Goal: Task Accomplishment & Management: Use online tool/utility

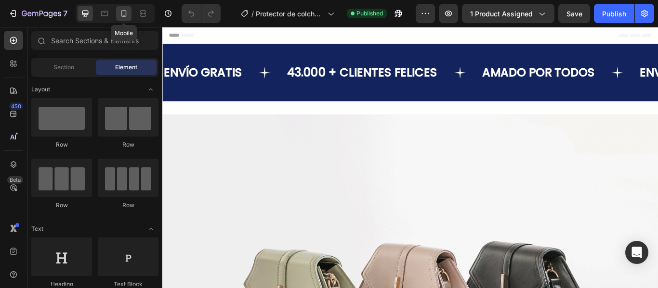
click at [126, 12] on icon at bounding box center [123, 13] width 5 height 7
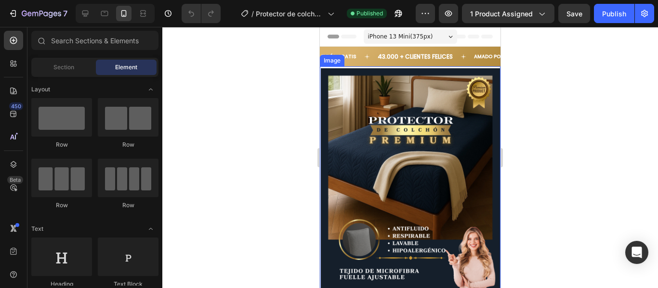
click at [363, 91] on img at bounding box center [411, 180] width 180 height 224
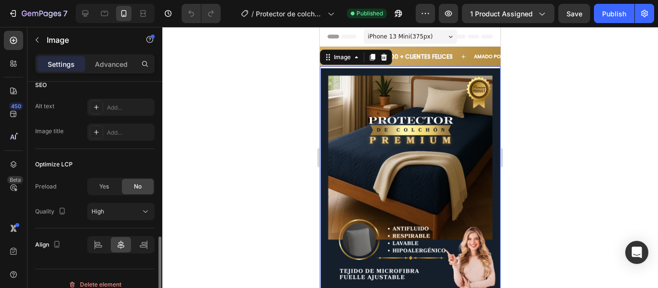
scroll to position [493, 0]
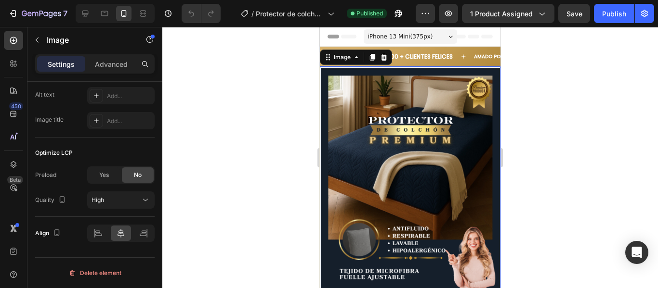
click at [362, 66] on div "Image 0" at bounding box center [410, 179] width 181 height 226
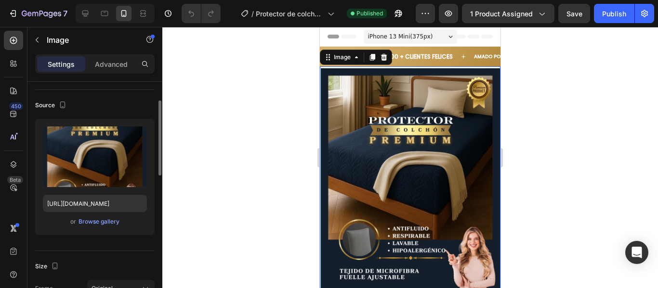
scroll to position [156, 0]
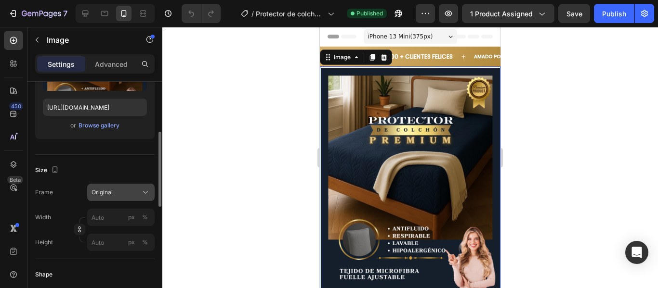
click at [122, 191] on div "Original" at bounding box center [114, 192] width 47 height 9
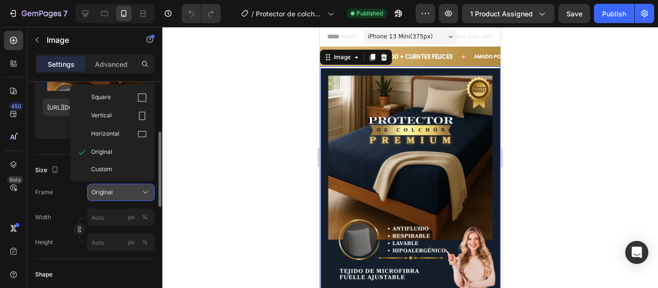
click at [122, 191] on div "Original" at bounding box center [114, 192] width 47 height 9
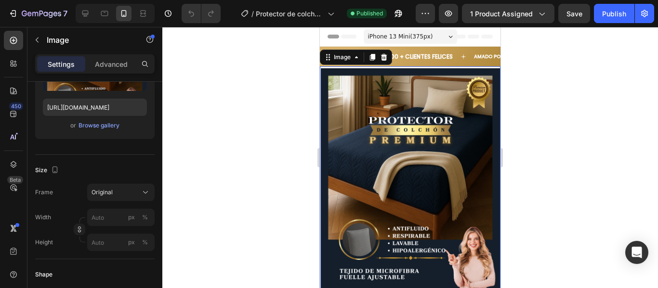
click at [448, 75] on img at bounding box center [411, 180] width 180 height 224
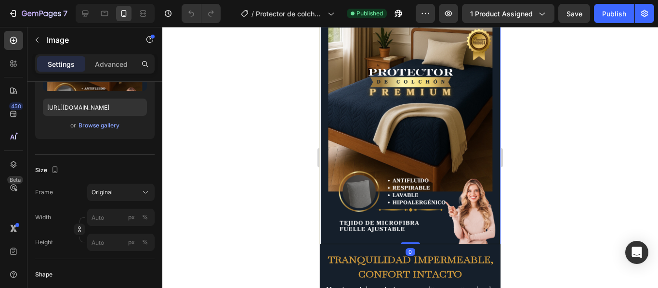
click at [410, 232] on div "Image 0" at bounding box center [410, 131] width 181 height 226
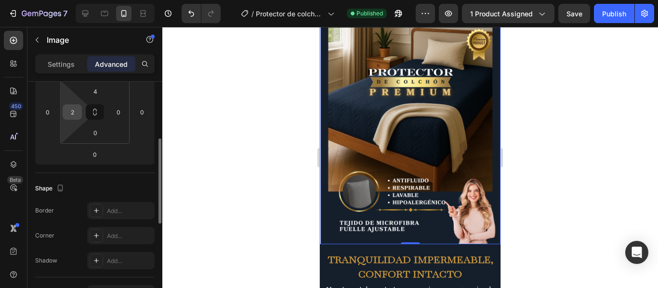
click at [73, 113] on input "2" at bounding box center [72, 112] width 14 height 14
type input "0"
click at [97, 92] on input "4" at bounding box center [95, 91] width 19 height 14
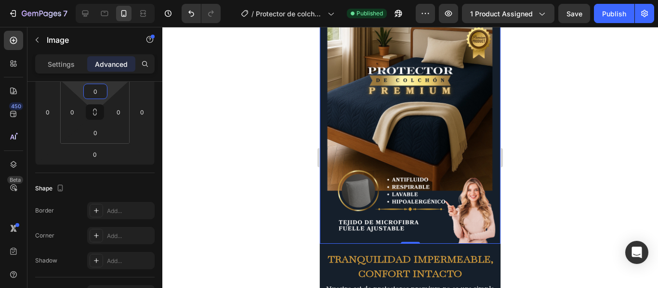
scroll to position [0, 0]
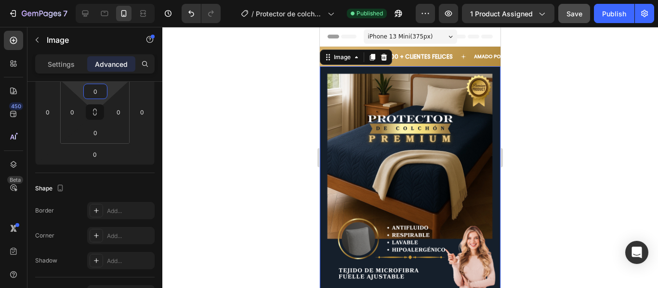
type input "0"
click at [577, 14] on span "Save" at bounding box center [574, 14] width 16 height 8
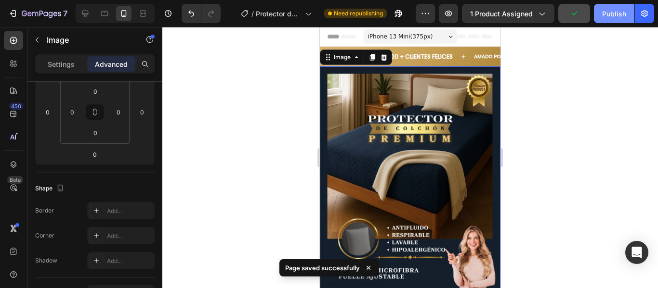
click at [611, 16] on div "Publish" at bounding box center [614, 14] width 24 height 10
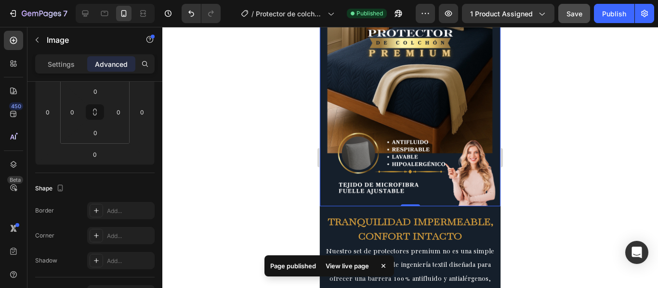
scroll to position [96, 0]
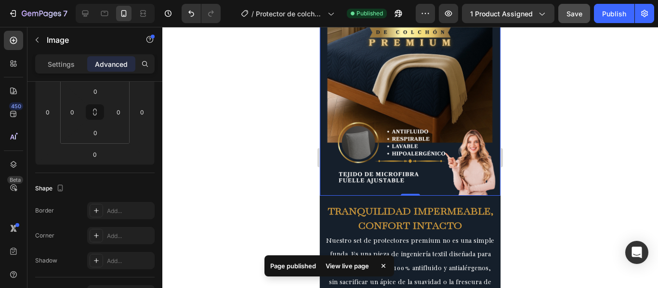
click at [527, 119] on div at bounding box center [410, 157] width 496 height 261
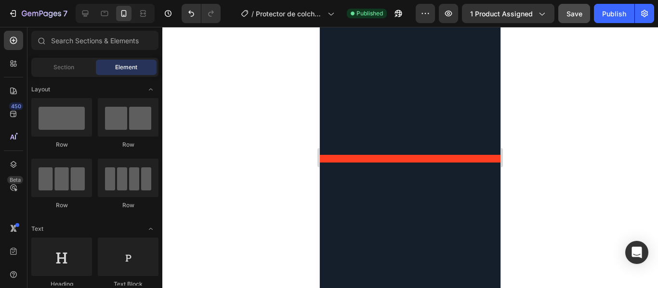
scroll to position [1300, 0]
